Goal: Find specific page/section: Find specific page/section

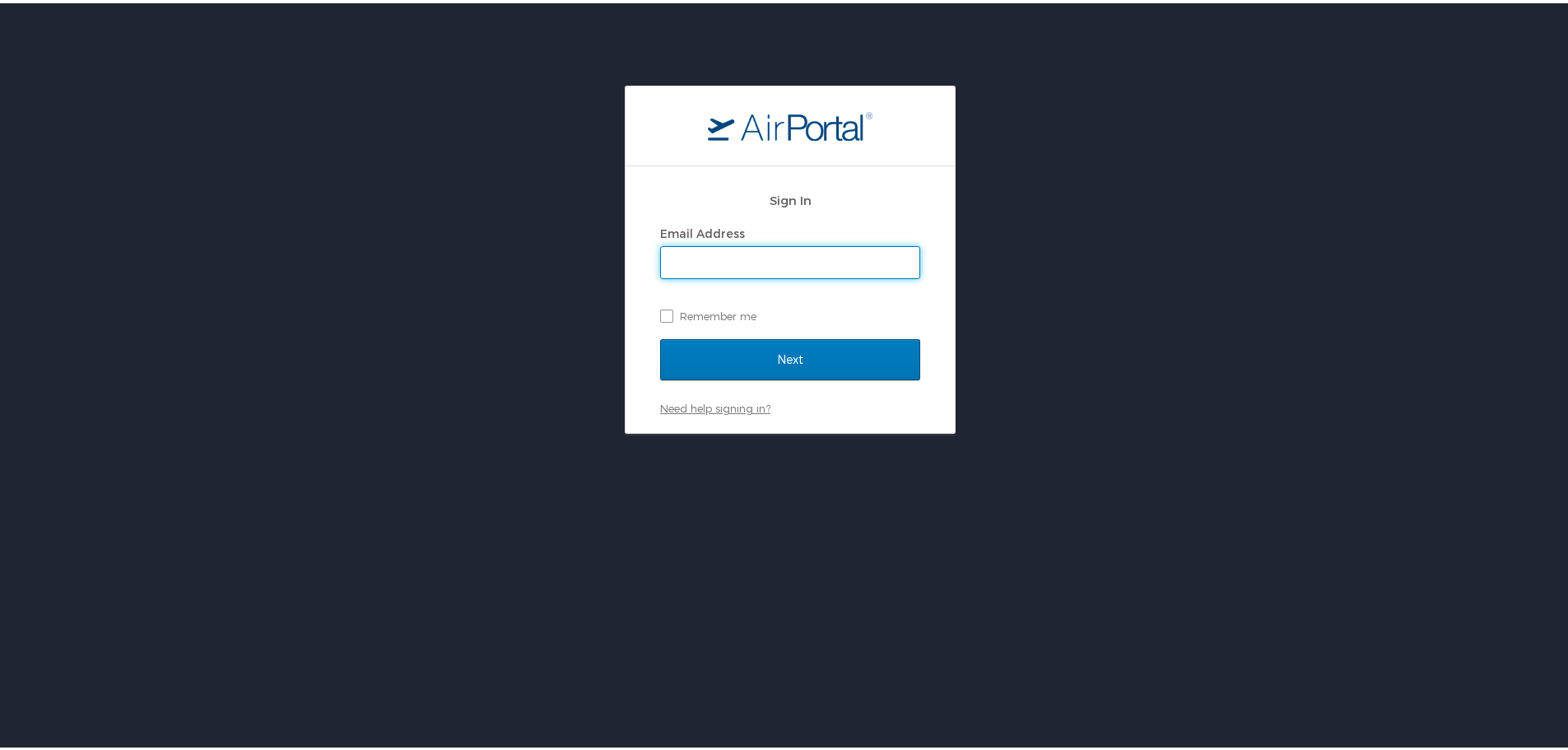
type input "maggie.donnelly@cbtravel.com"
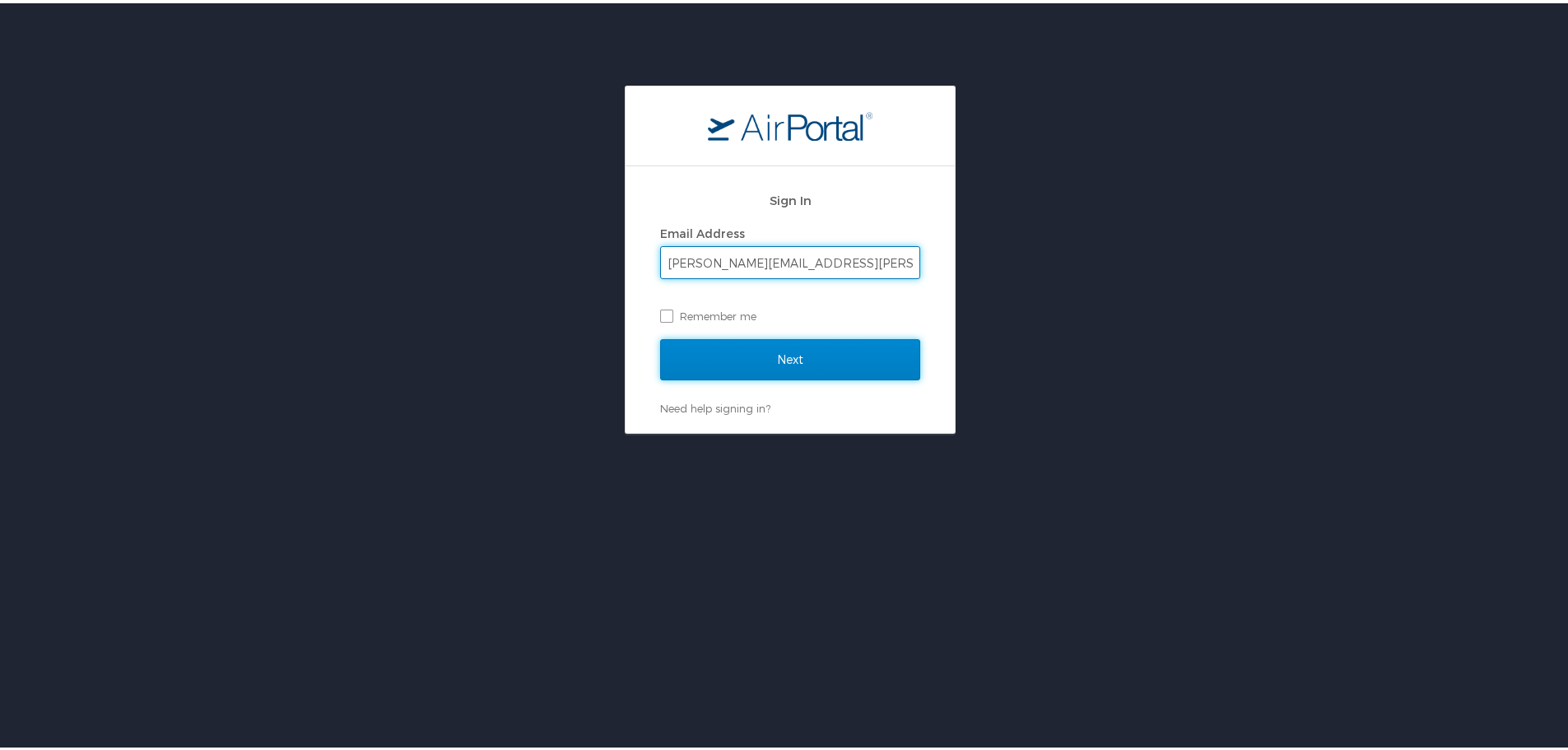
click at [686, 366] on input "Next" at bounding box center [790, 356] width 260 height 41
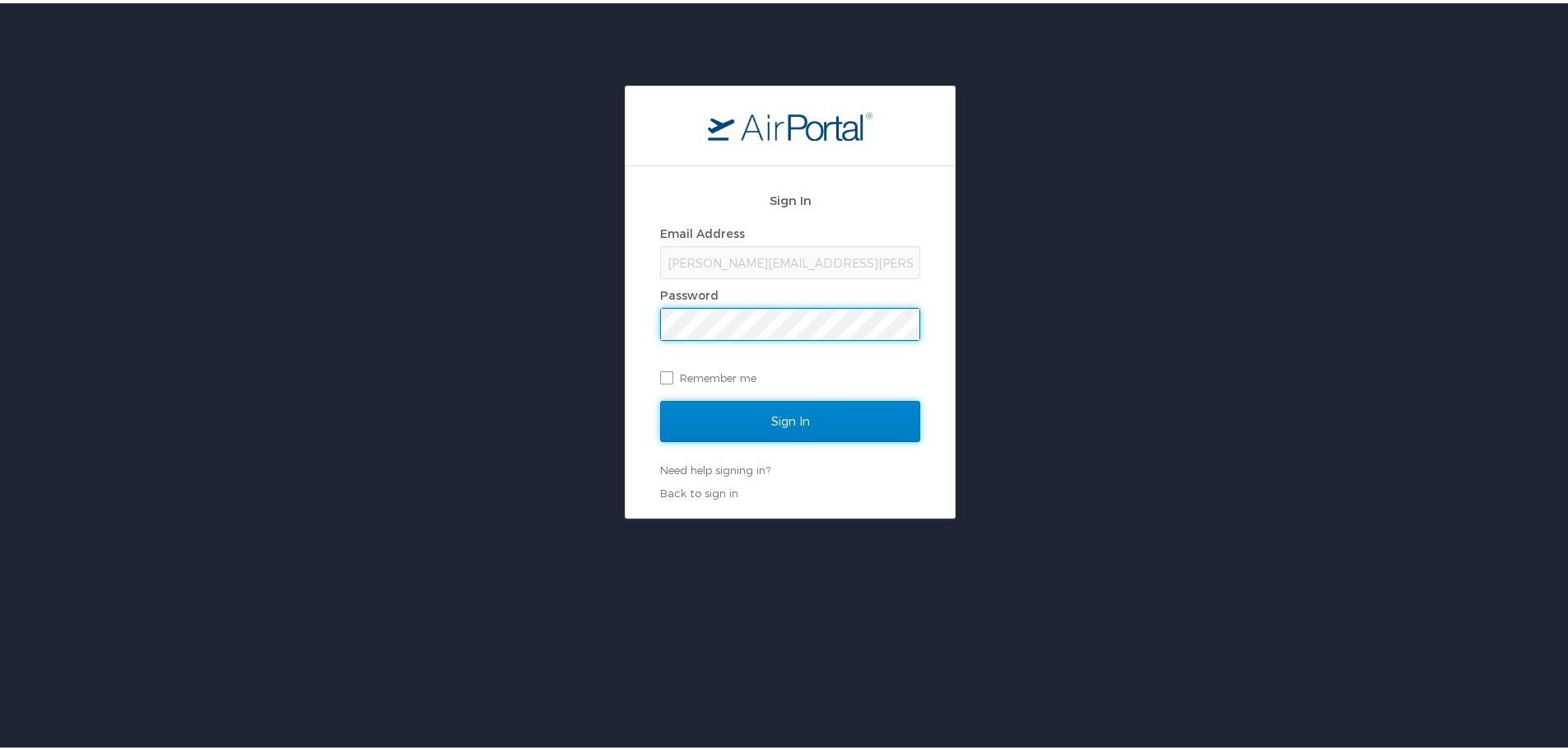
click at [781, 423] on input "Sign In" at bounding box center [790, 418] width 260 height 41
